Goal: Task Accomplishment & Management: Manage account settings

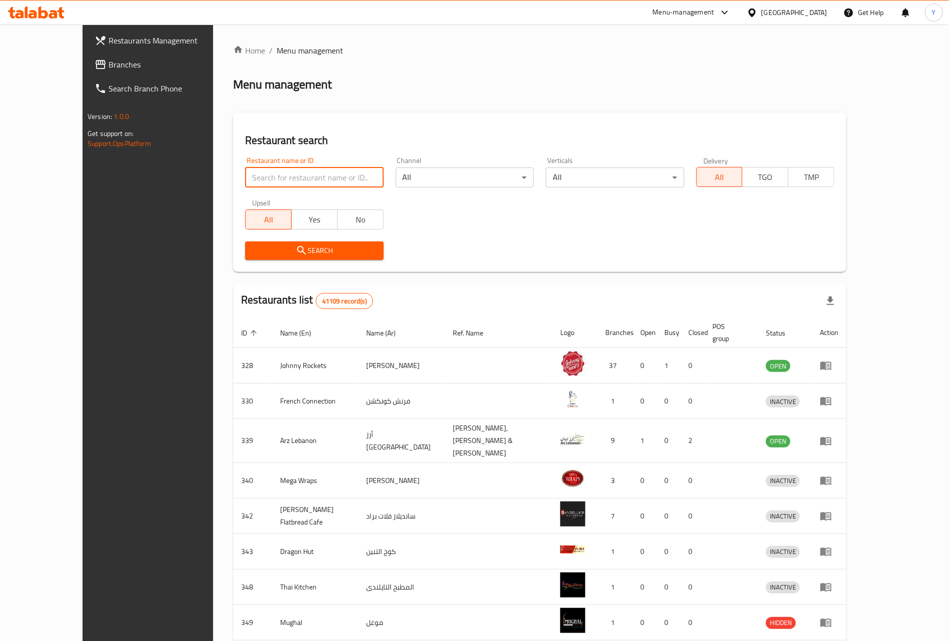
click at [245, 186] on input "search" at bounding box center [314, 178] width 138 height 20
paste input "517272"
type input "517272"
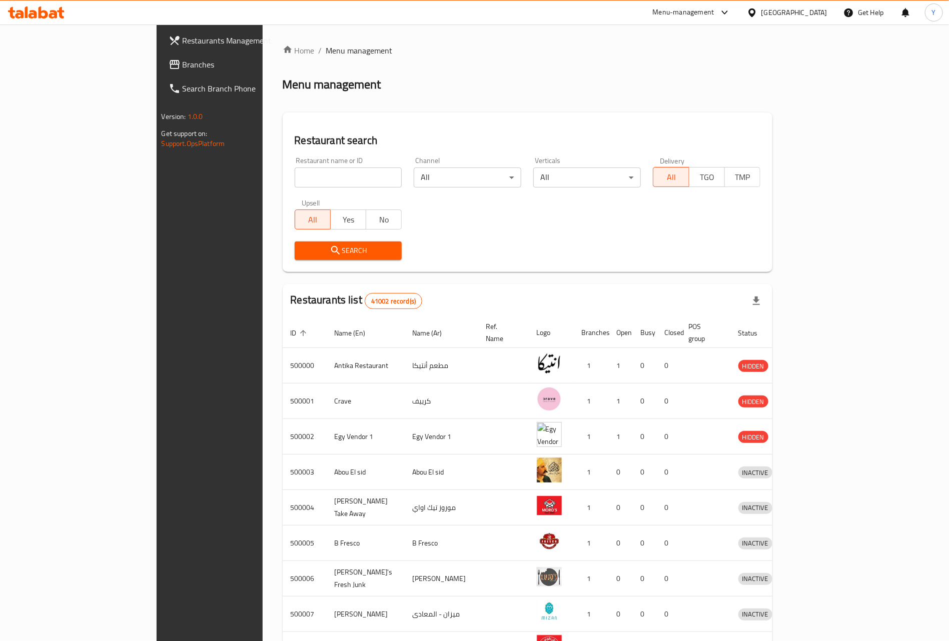
click at [319, 180] on input "search" at bounding box center [349, 178] width 108 height 20
paste input "517272"
type input "517272"
click button "Search" at bounding box center [349, 251] width 108 height 19
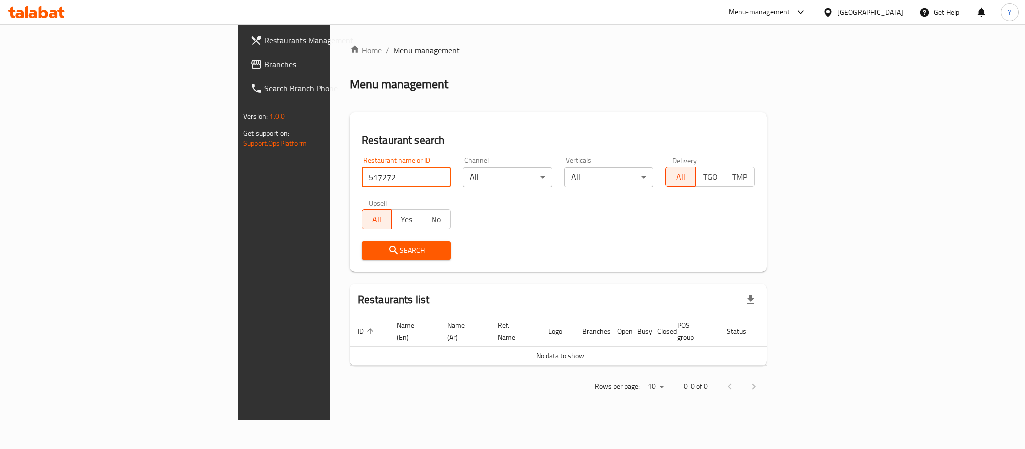
click button "Search" at bounding box center [407, 251] width 90 height 19
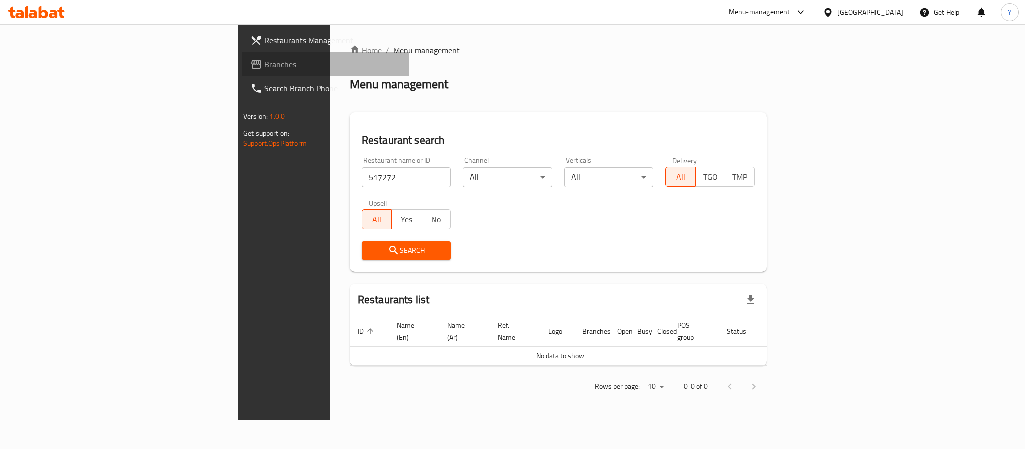
click at [242, 56] on link "Branches" at bounding box center [325, 65] width 167 height 24
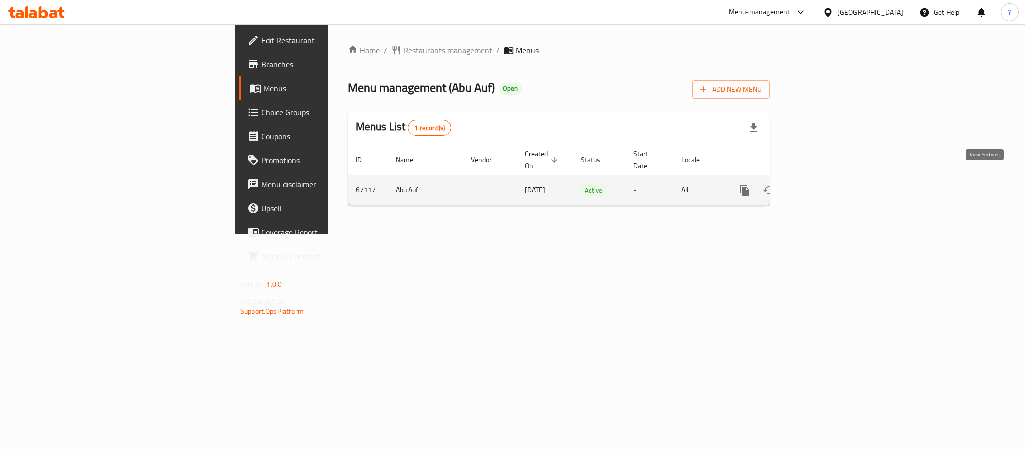
click at [823, 185] on icon "enhanced table" at bounding box center [817, 191] width 12 height 12
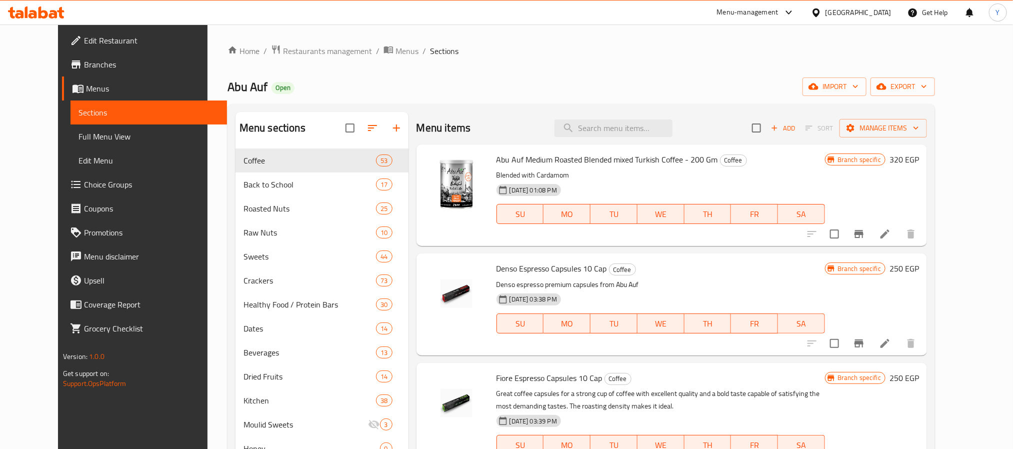
click at [553, 110] on div "Menu sections Coffee 53 Back to School 17 Roasted Nuts 25 Raw Nuts 10 Sweets 44…" at bounding box center [582, 336] width 708 height 465
click at [610, 131] on input "search" at bounding box center [614, 129] width 118 height 18
paste input "Roasted Cashew 275 gm Offer"
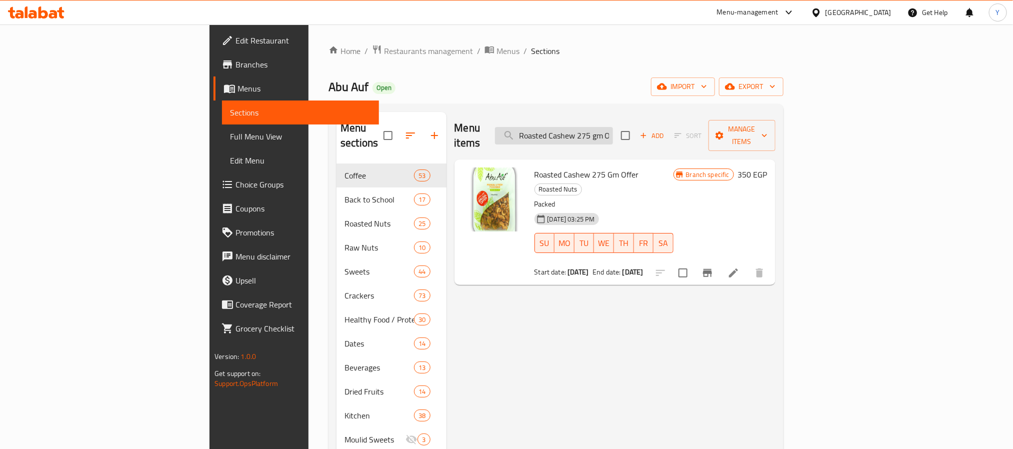
click at [613, 135] on input "Roasted Cashew 275 gm Offer" at bounding box center [554, 136] width 118 height 18
paste input "Salted Almonds"
click at [677, 144] on div "Menu items Roasted Salted Almonds 275 gm Offer Add Sort Manage items" at bounding box center [615, 136] width 321 height 48
click at [613, 128] on input "Roasted Salted Almonds 275 gm Offer" at bounding box center [554, 136] width 118 height 18
paste input "Walnut Quarter"
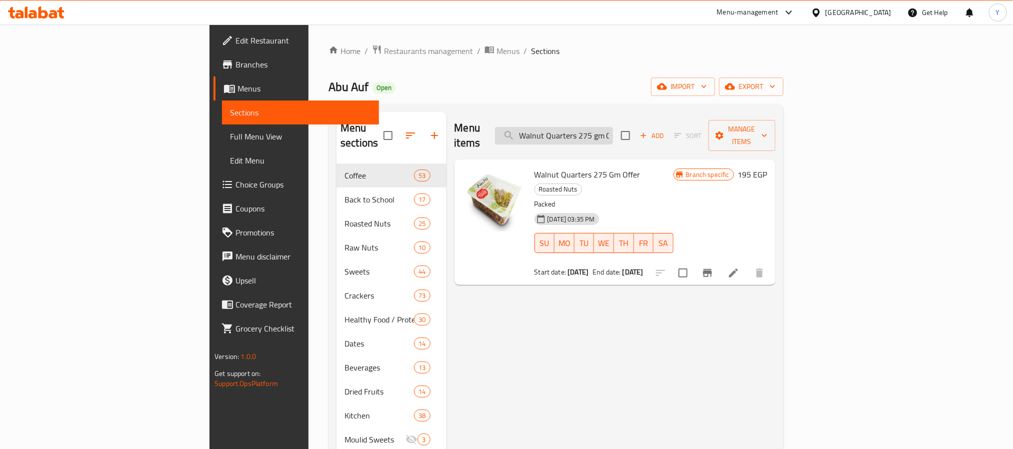
click at [613, 136] on input "Walnut Quarters 275 gm Offer" at bounding box center [554, 136] width 118 height 18
paste input "Roasted Salted Almonds 275 G"
click at [662, 113] on div "Menu items Roasted Salted Almonds 275 Gm Offer Add Sort Manage items" at bounding box center [615, 136] width 321 height 48
click at [662, 143] on div "Menu items Roasted Salted Almonds 275 Gm Offer Add Sort Manage items" at bounding box center [615, 136] width 321 height 48
click at [613, 130] on input "Roasted Salted Almonds 275 Gm Offer" at bounding box center [554, 136] width 118 height 18
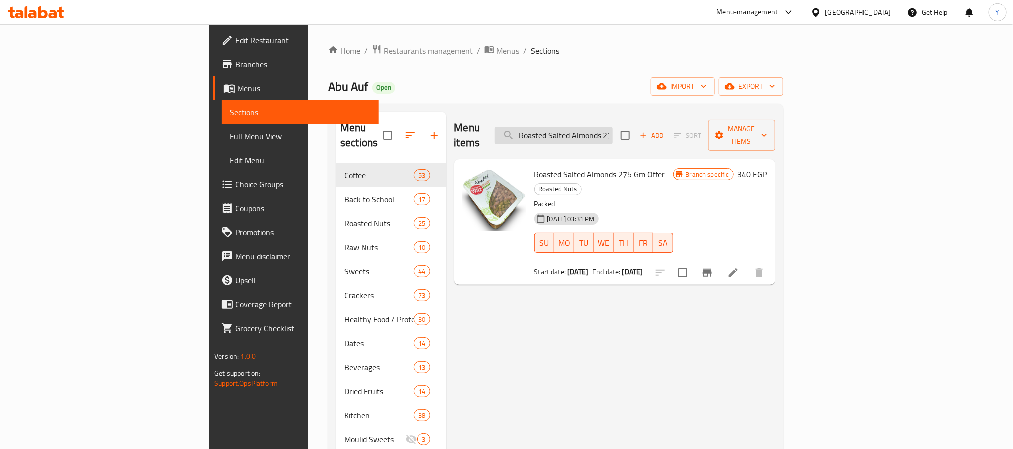
paste input "Walnut Quarter"
type input "Walnut Quarters 275 Gm Offer"
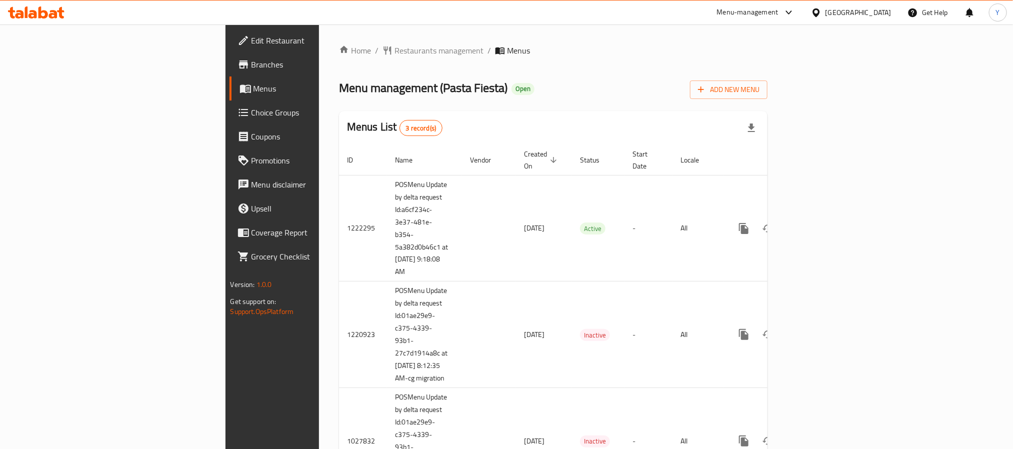
click at [252, 62] on span "Branches" at bounding box center [319, 65] width 135 height 12
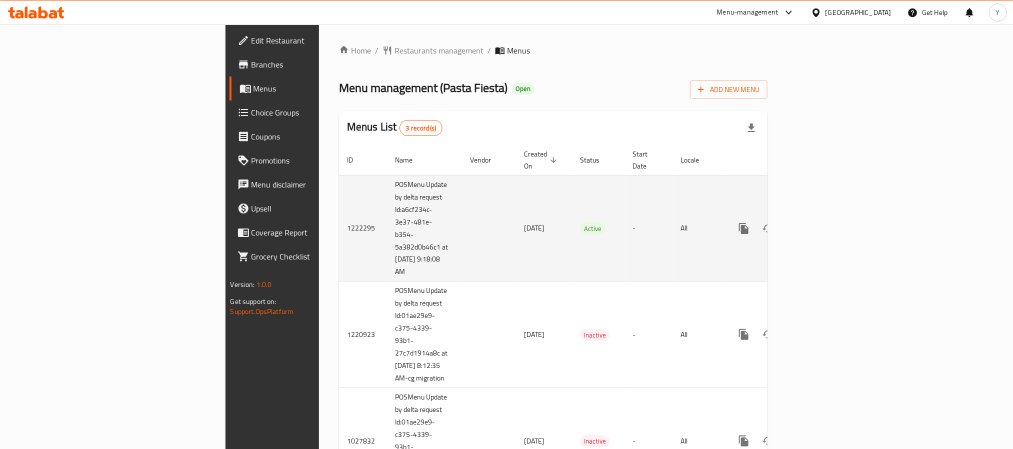
click at [516, 214] on td "08/02/2024" at bounding box center [544, 228] width 56 height 107
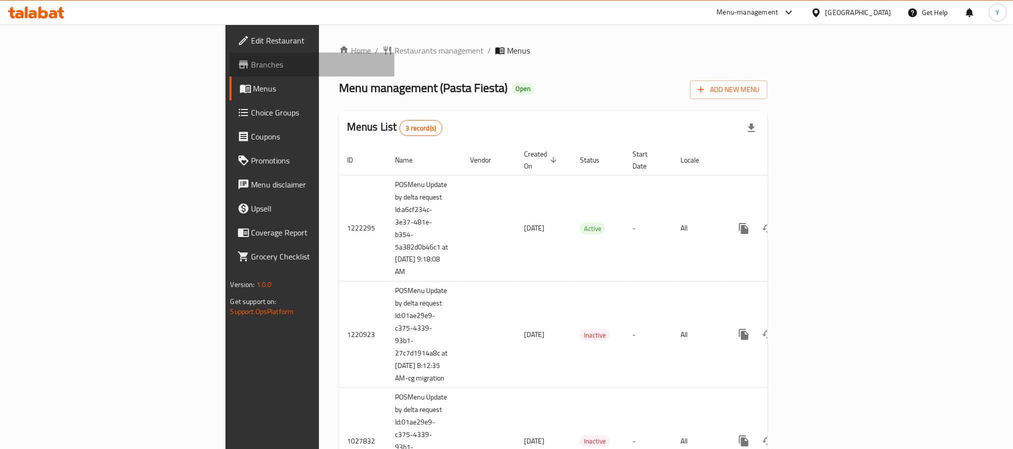
click at [230, 71] on link "Branches" at bounding box center [312, 65] width 165 height 24
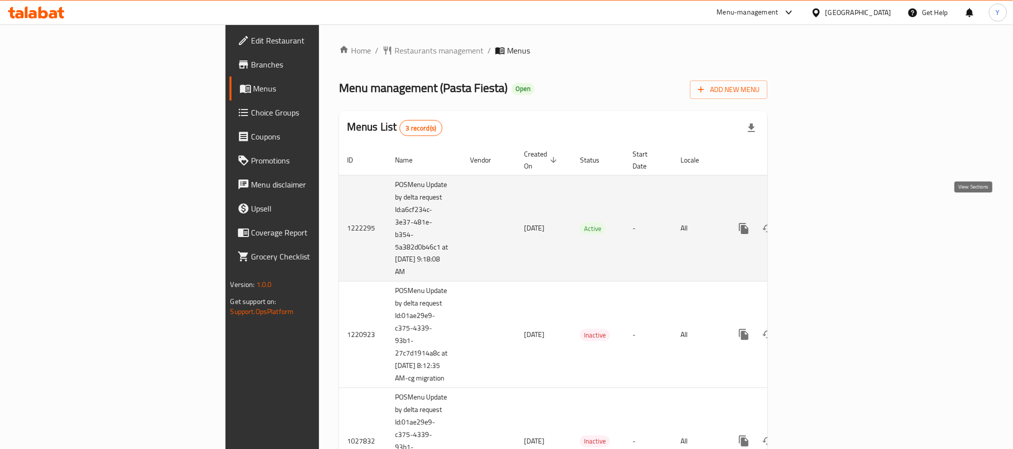
click at [822, 223] on icon "enhanced table" at bounding box center [816, 229] width 12 height 12
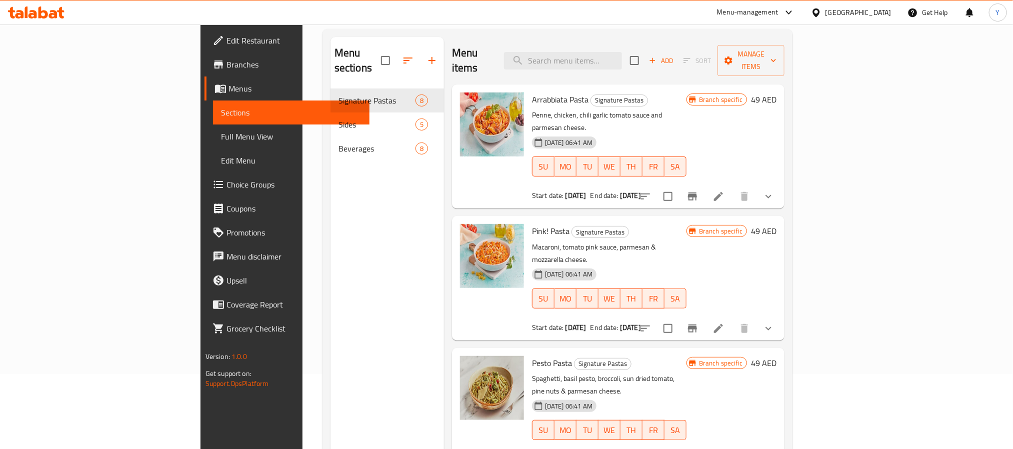
scroll to position [75, 0]
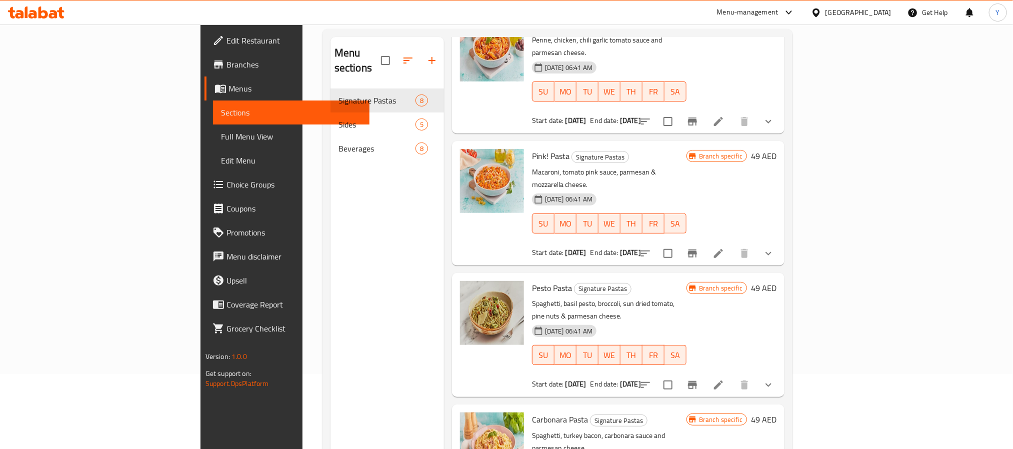
click at [781, 110] on div at bounding box center [707, 122] width 147 height 24
click at [775, 116] on icon "show more" at bounding box center [769, 122] width 12 height 12
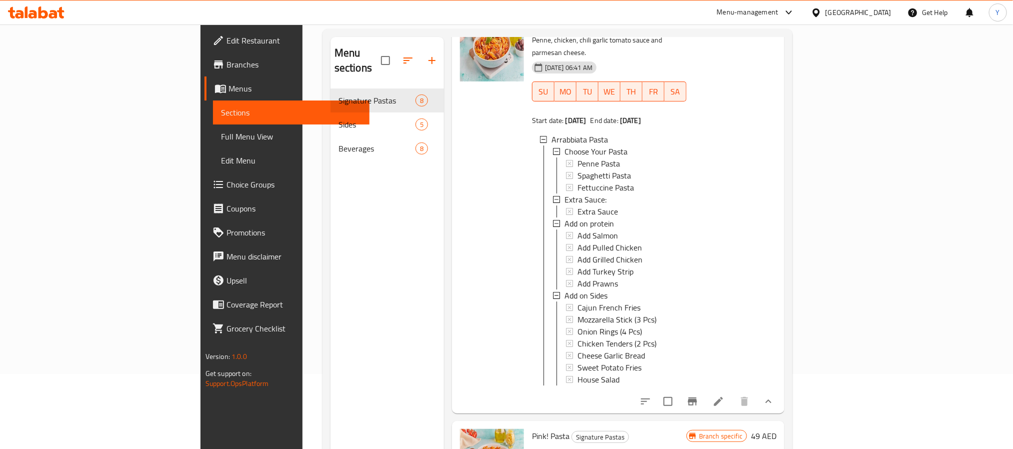
click at [227, 68] on span "Branches" at bounding box center [294, 65] width 135 height 12
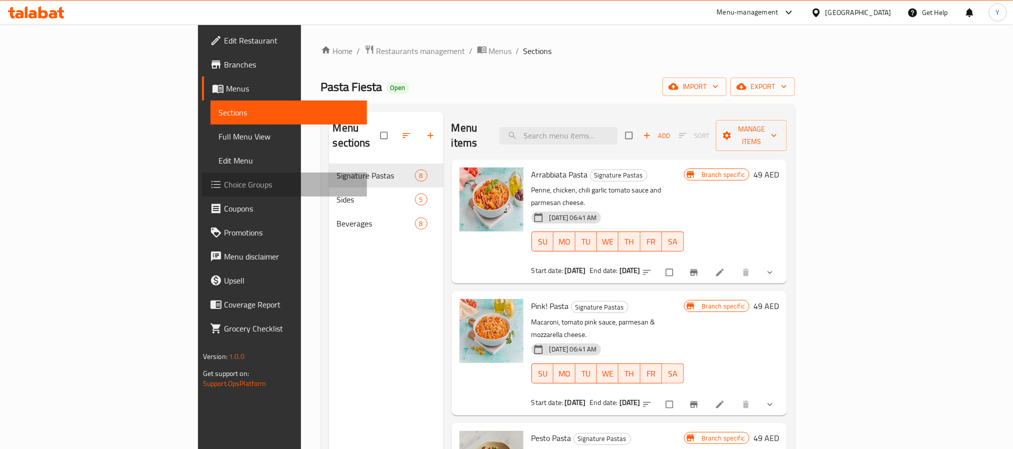
click at [202, 174] on link "Choice Groups" at bounding box center [284, 185] width 165 height 24
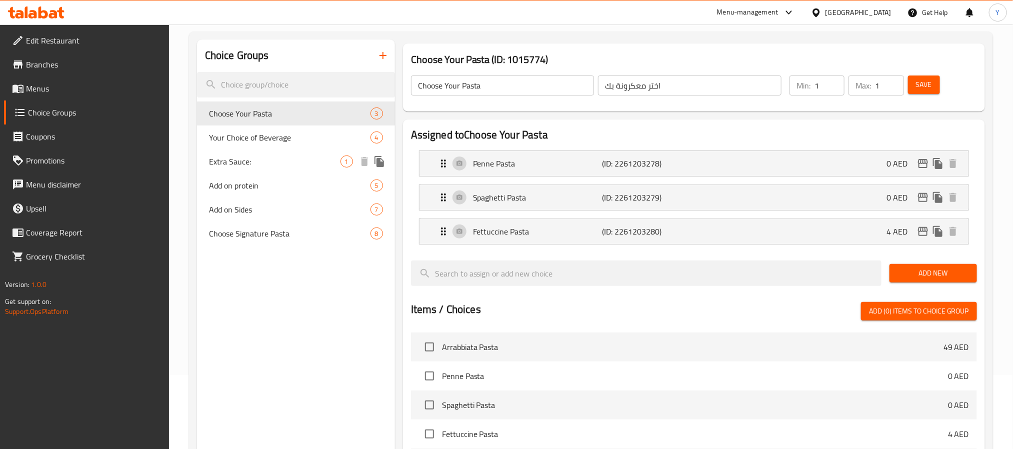
scroll to position [75, 0]
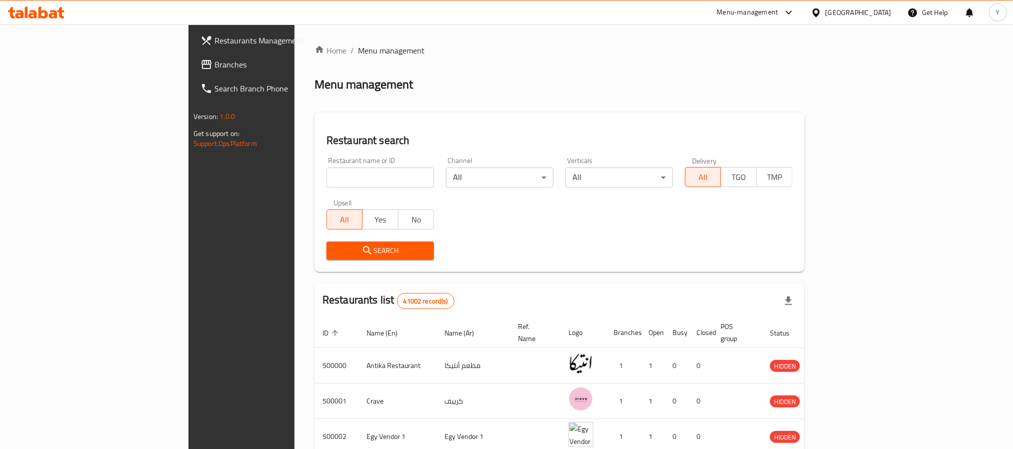
click at [321, 188] on div "Restaurant name or ID Restaurant name or ID" at bounding box center [381, 172] width 120 height 43
click at [327, 168] on input "search" at bounding box center [381, 178] width 108 height 20
paste input "658708"
type input "658708"
click button "Search" at bounding box center [381, 251] width 108 height 19
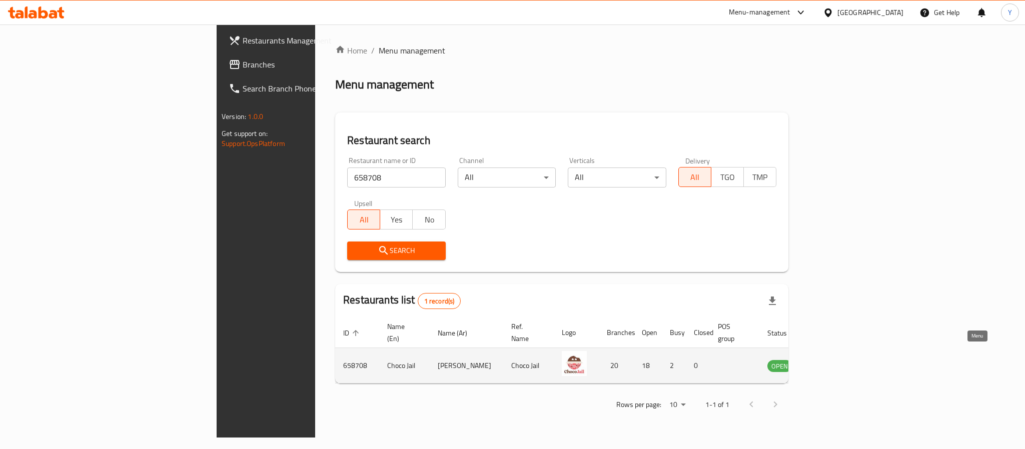
click at [830, 364] on icon "enhanced table" at bounding box center [828, 366] width 4 height 4
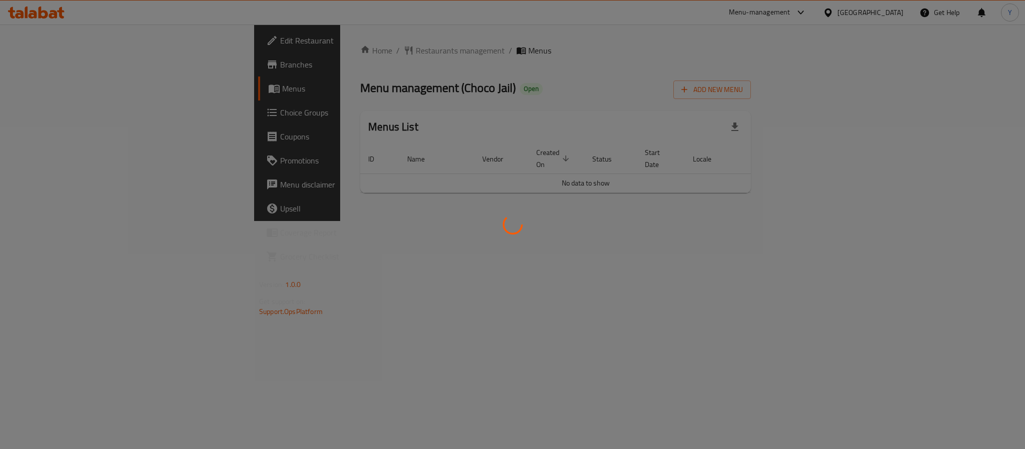
click at [54, 71] on div at bounding box center [512, 224] width 1025 height 449
click at [38, 79] on div at bounding box center [512, 224] width 1025 height 449
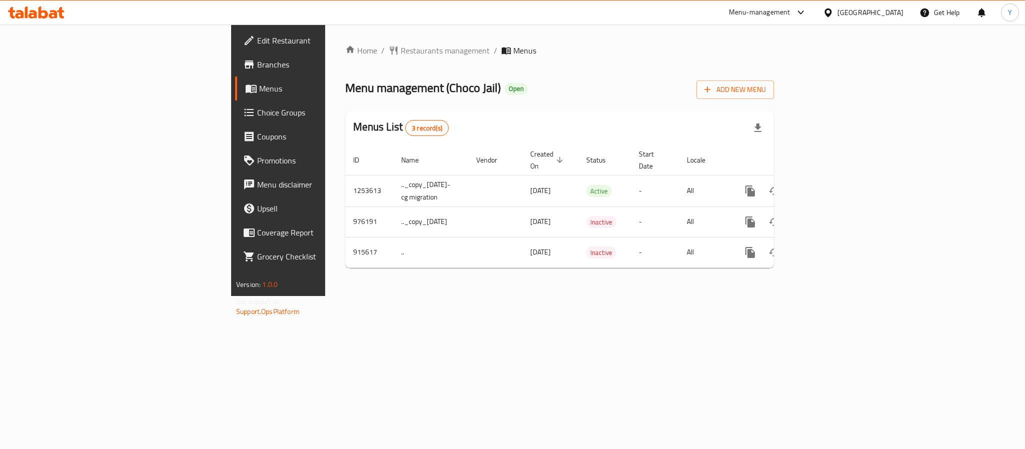
click at [235, 75] on link "Branches" at bounding box center [318, 65] width 167 height 24
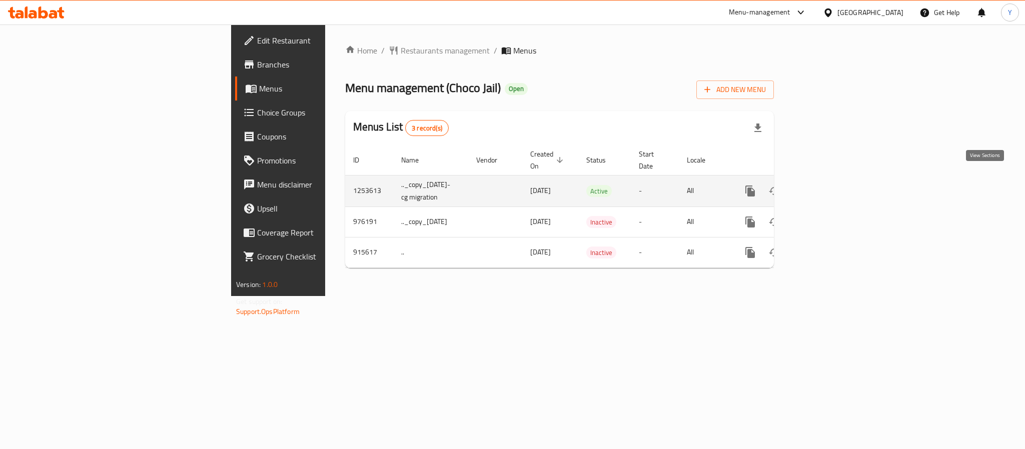
click at [828, 185] on icon "enhanced table" at bounding box center [822, 191] width 12 height 12
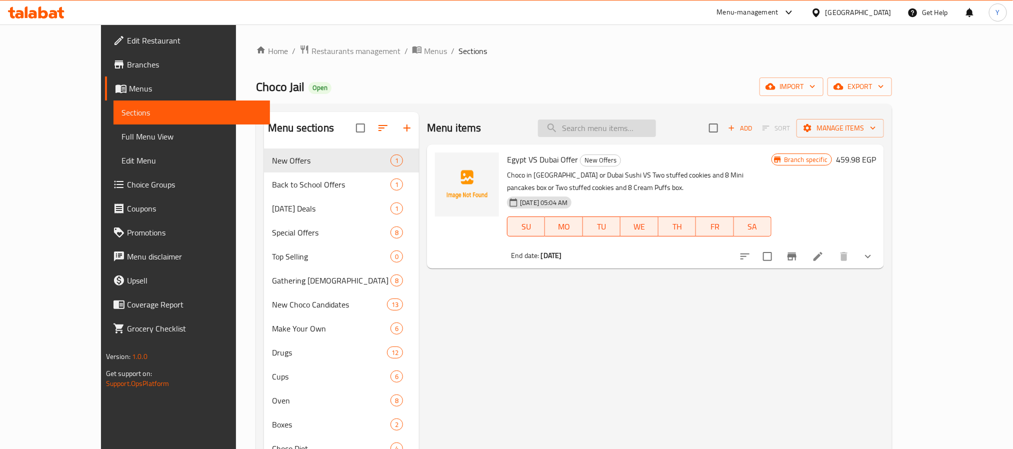
click at [598, 130] on input "search" at bounding box center [597, 129] width 118 height 18
paste input "Overdose Happiness Offer"
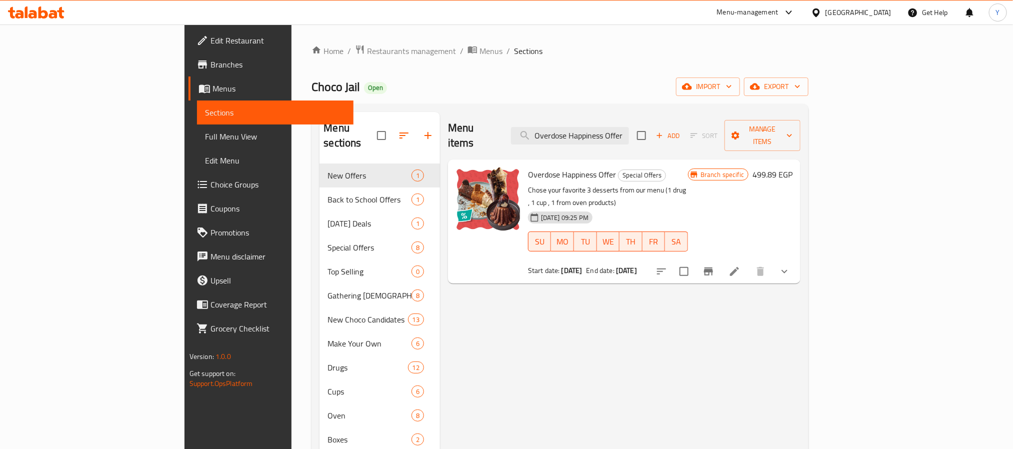
type input "Overdose Happiness Offer"
click at [211, 68] on span "Branches" at bounding box center [278, 65] width 135 height 12
